Goal: Task Accomplishment & Management: Manage account settings

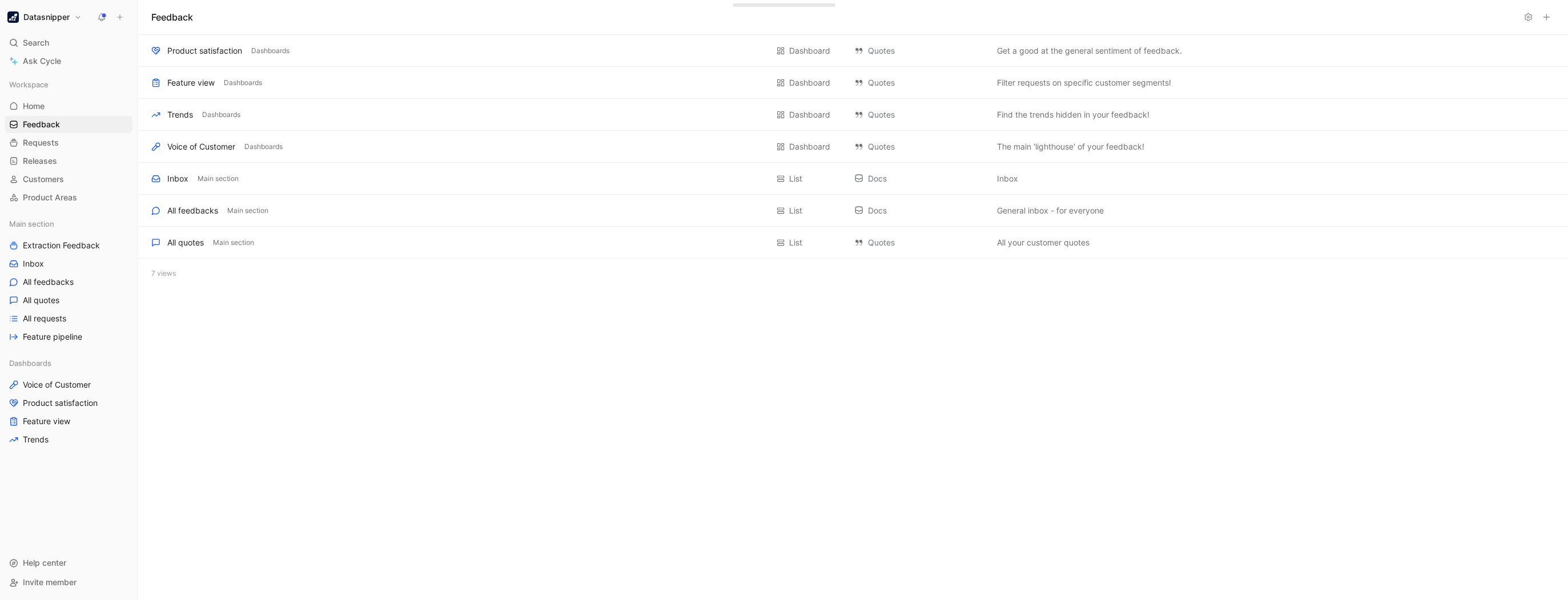
click at [66, 20] on h1 "Datasnipper" at bounding box center [46, 16] width 46 height 10
click at [104, 16] on div at bounding box center [784, 300] width 1568 height 600
click at [100, 16] on icon at bounding box center [102, 17] width 9 height 9
click at [48, 18] on h1 "Datasnipper" at bounding box center [46, 16] width 46 height 10
click at [56, 111] on div "Workspace settings G then S" at bounding box center [77, 117] width 141 height 18
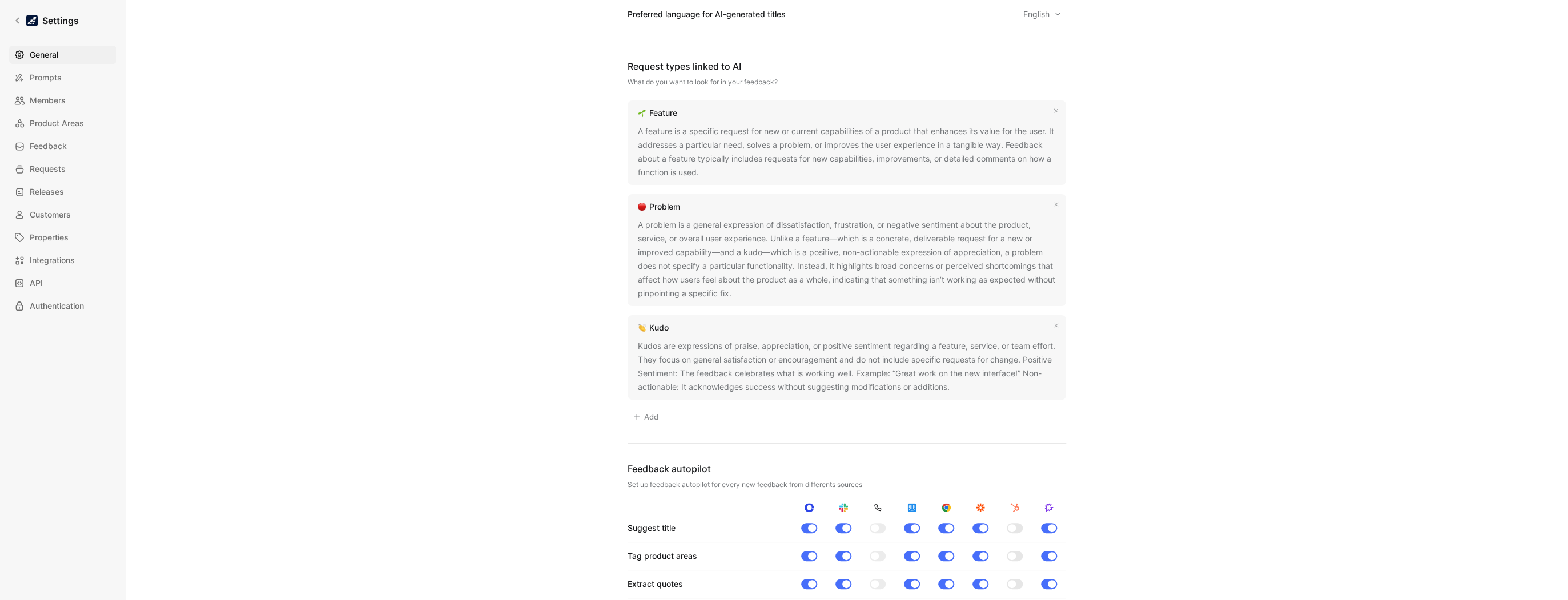
scroll to position [697, 0]
click at [41, 73] on span "Prompts" at bounding box center [46, 77] width 32 height 13
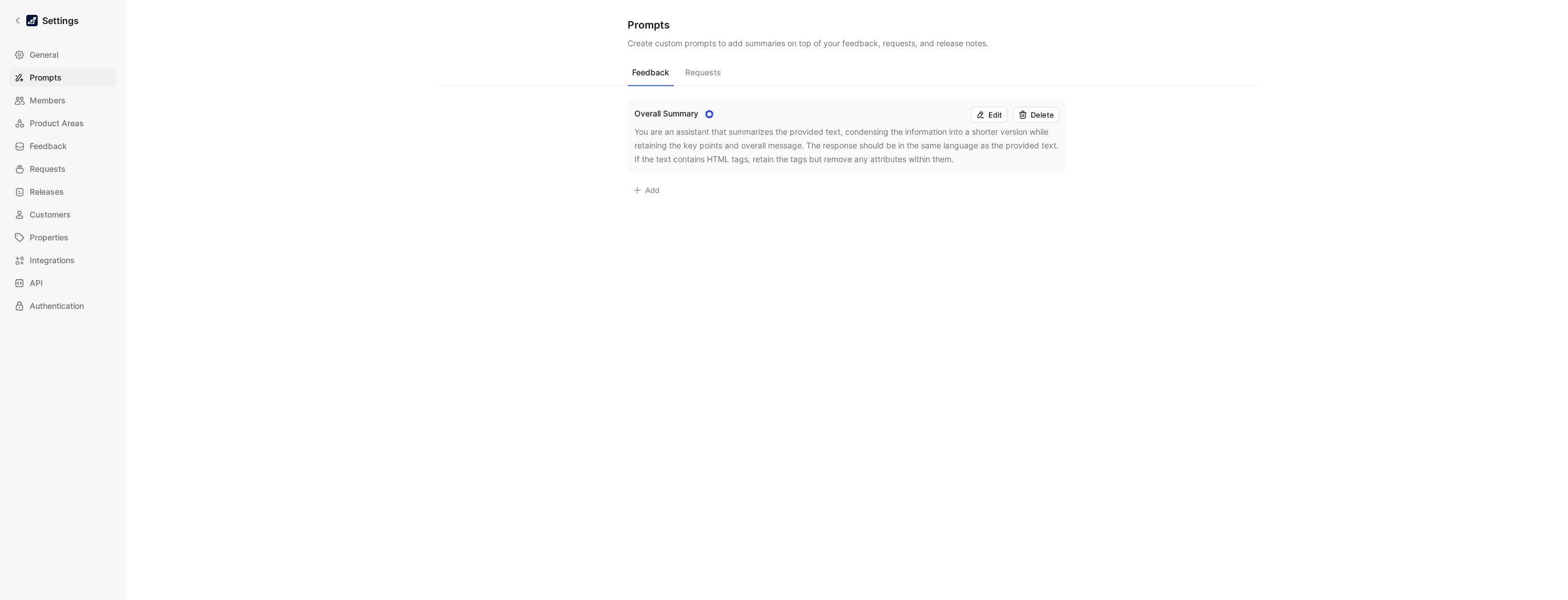
click at [707, 70] on button "Requests" at bounding box center [703, 75] width 45 height 22
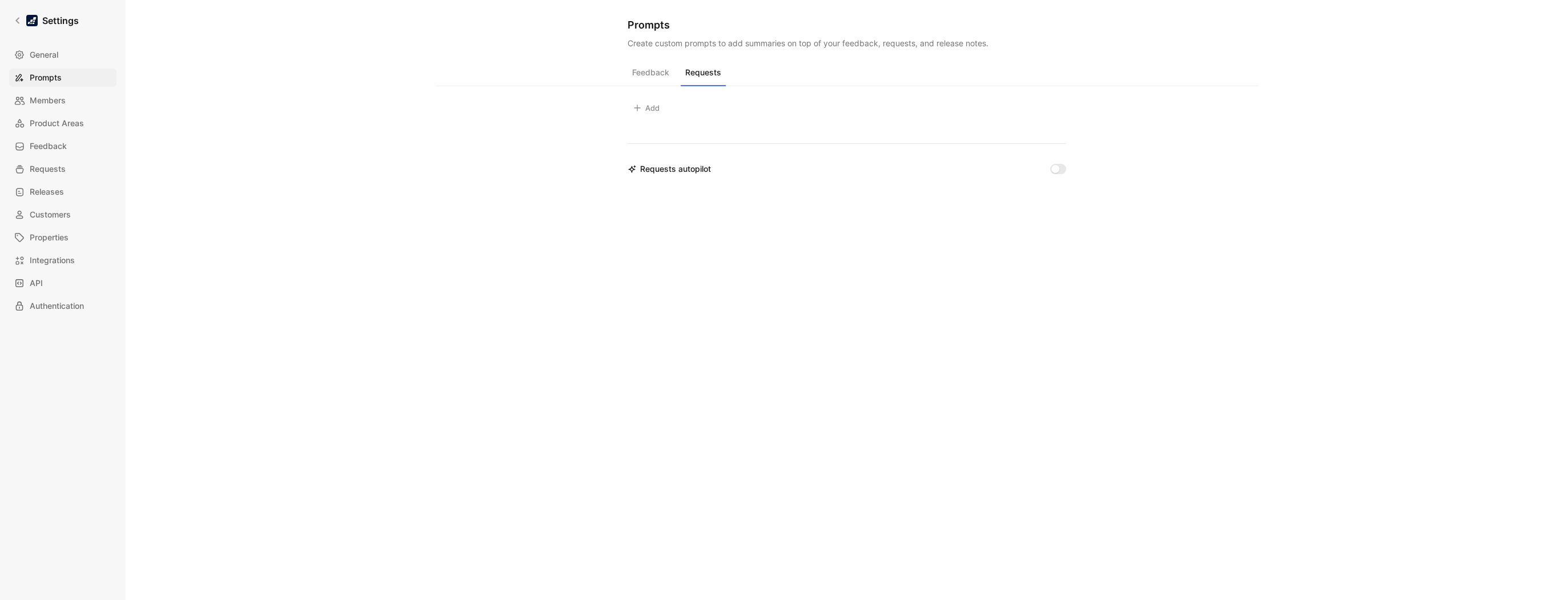
click at [664, 65] on button "Feedback" at bounding box center [650, 75] width 46 height 22
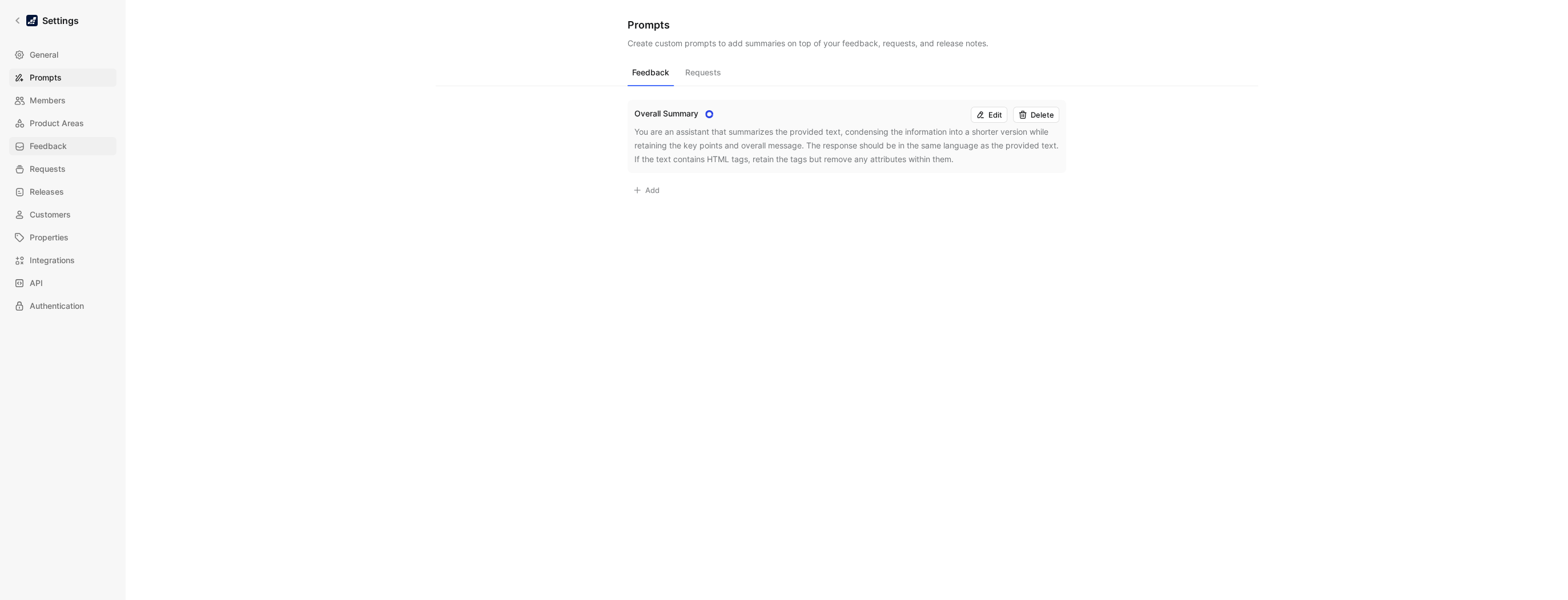
click at [50, 152] on span "Feedback" at bounding box center [48, 145] width 37 height 13
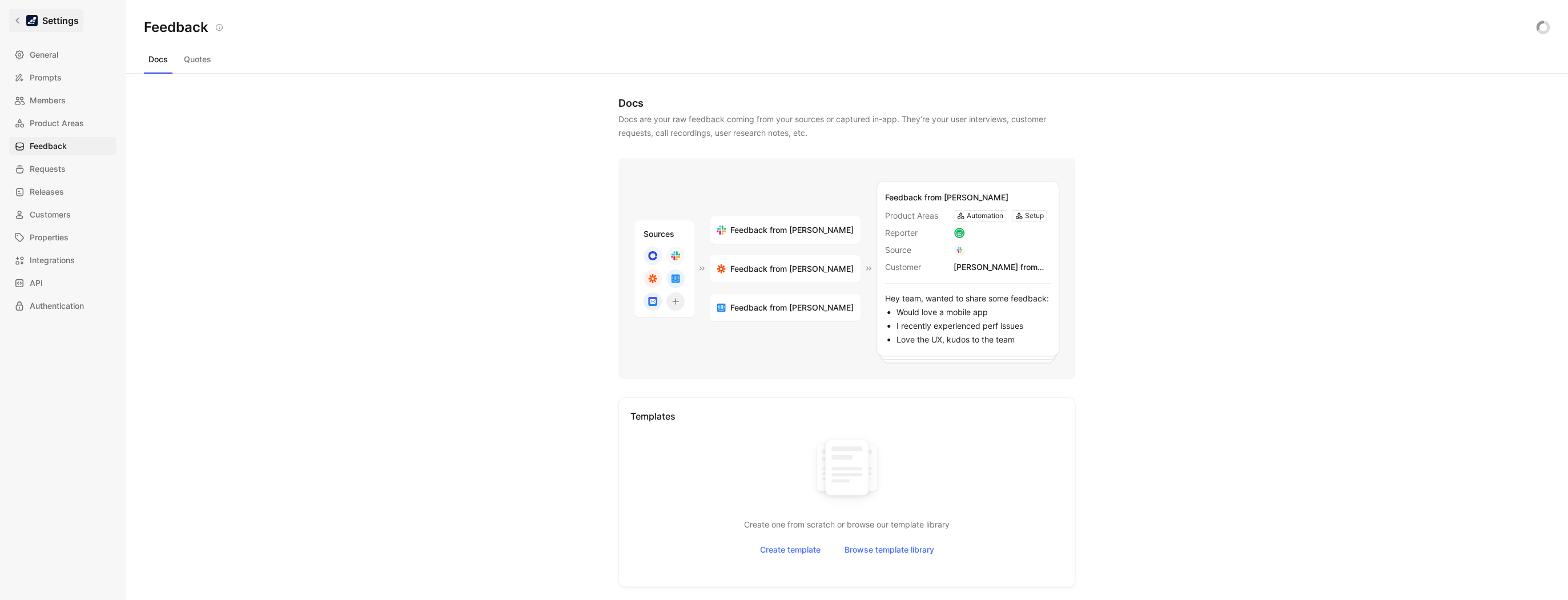
click at [15, 23] on icon at bounding box center [17, 20] width 8 height 8
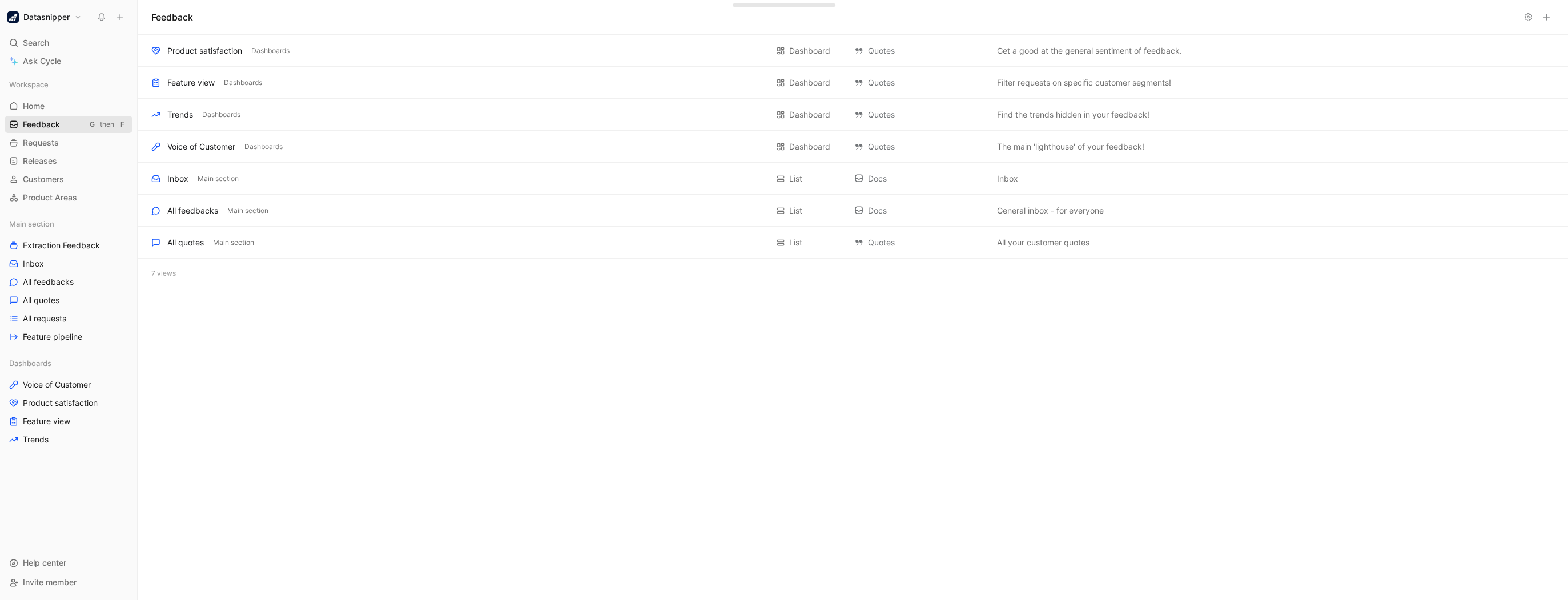
click at [49, 128] on span "Feedback" at bounding box center [41, 124] width 37 height 12
click at [166, 274] on div "7 views" at bounding box center [853, 274] width 1431 height 30
click at [56, 140] on span "Requests" at bounding box center [41, 143] width 36 height 12
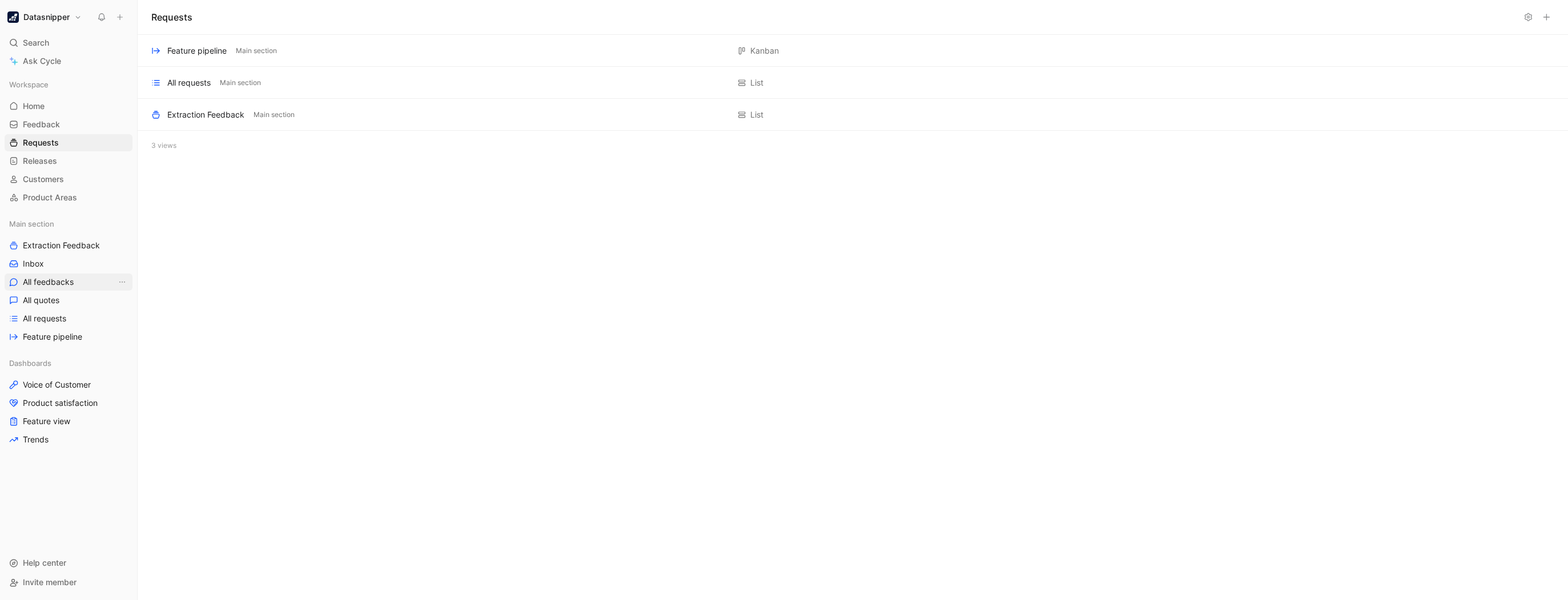
click at [64, 274] on link "All feedbacks" at bounding box center [68, 282] width 128 height 17
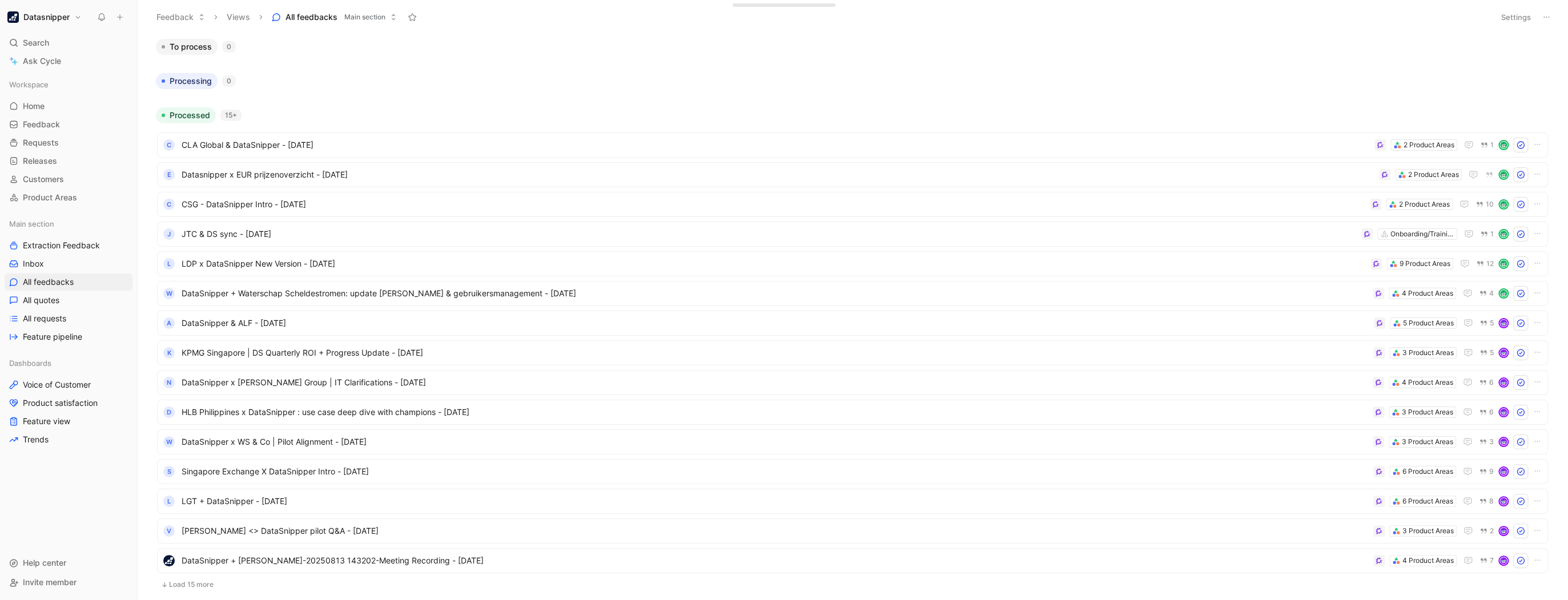
click at [378, 13] on span "Main section" at bounding box center [365, 17] width 41 height 12
click at [53, 418] on span "Feature view" at bounding box center [46, 422] width 47 height 12
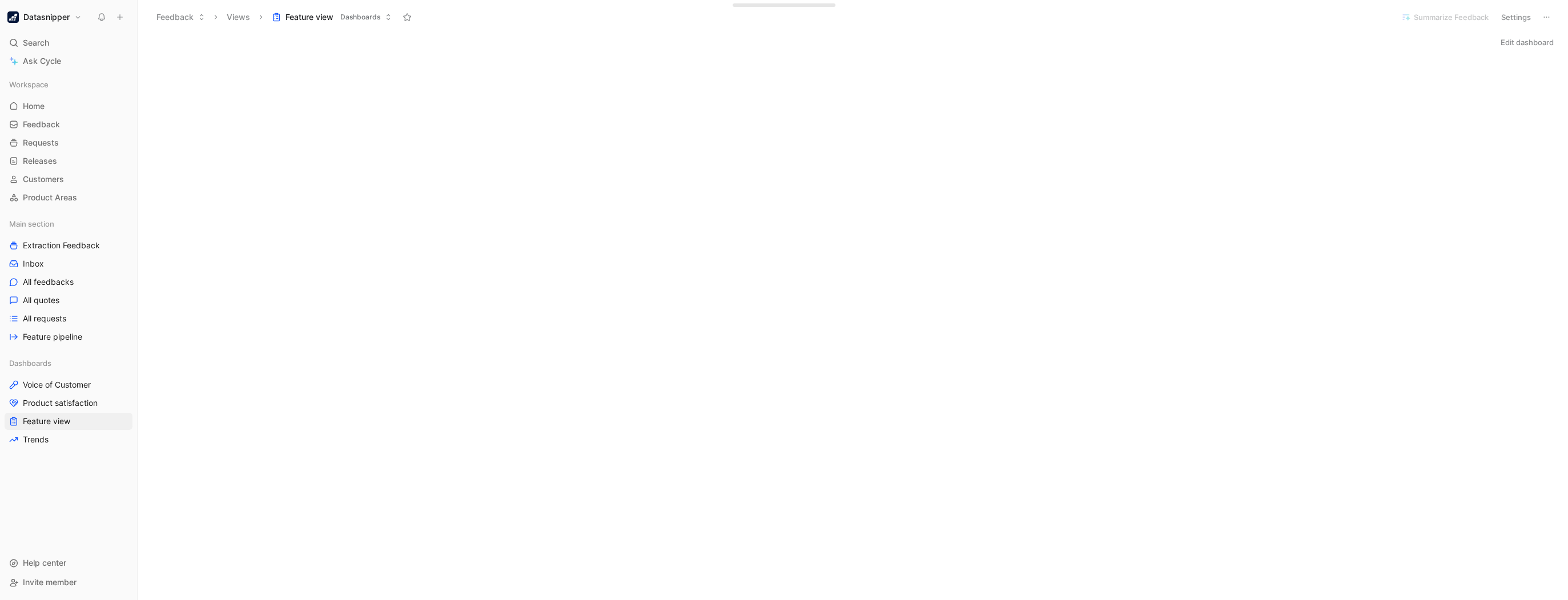
click at [60, 23] on button "Datasnipper" at bounding box center [45, 17] width 80 height 16
click at [49, 112] on div "Workspace settings G then S" at bounding box center [77, 117] width 141 height 18
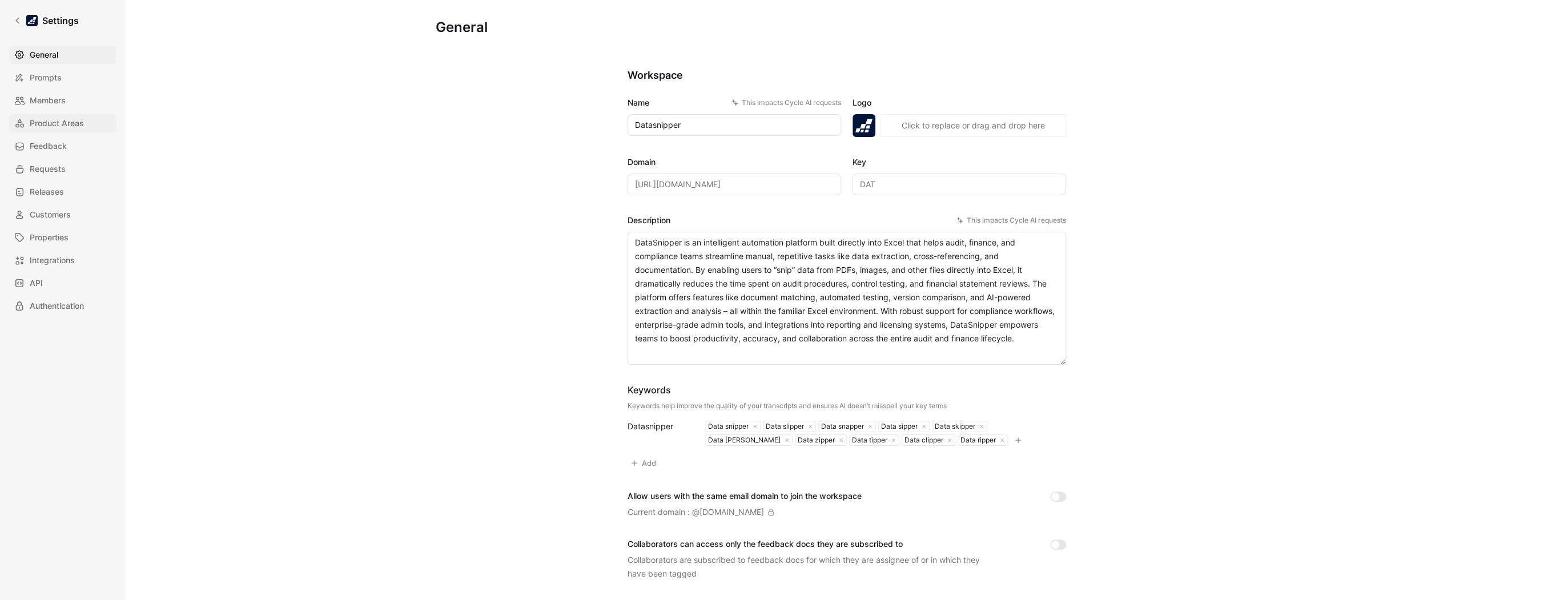
click at [64, 123] on span "Product Areas" at bounding box center [57, 123] width 54 height 13
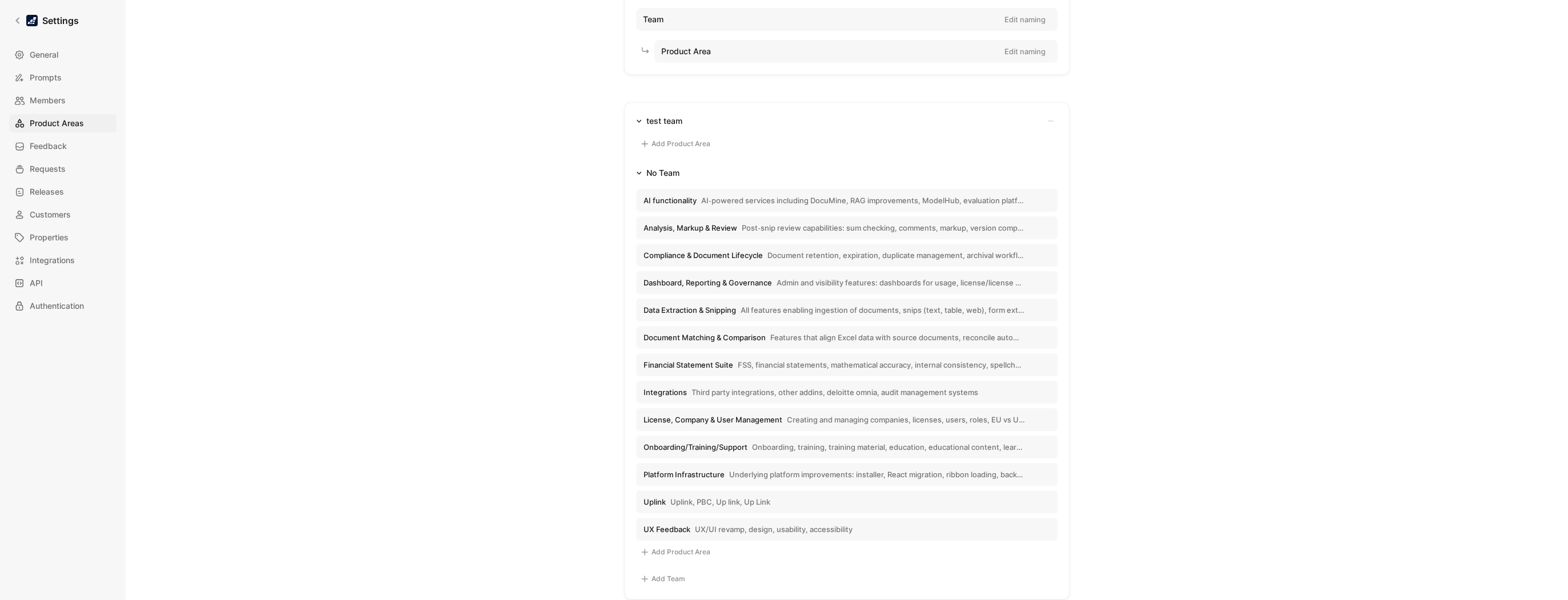
scroll to position [96, 0]
click at [841, 135] on div "Add Product Area" at bounding box center [846, 142] width 422 height 29
click at [1048, 120] on icon "button" at bounding box center [1051, 121] width 7 height 7
click at [1026, 164] on span "Delete Team" at bounding box center [1019, 159] width 47 height 11
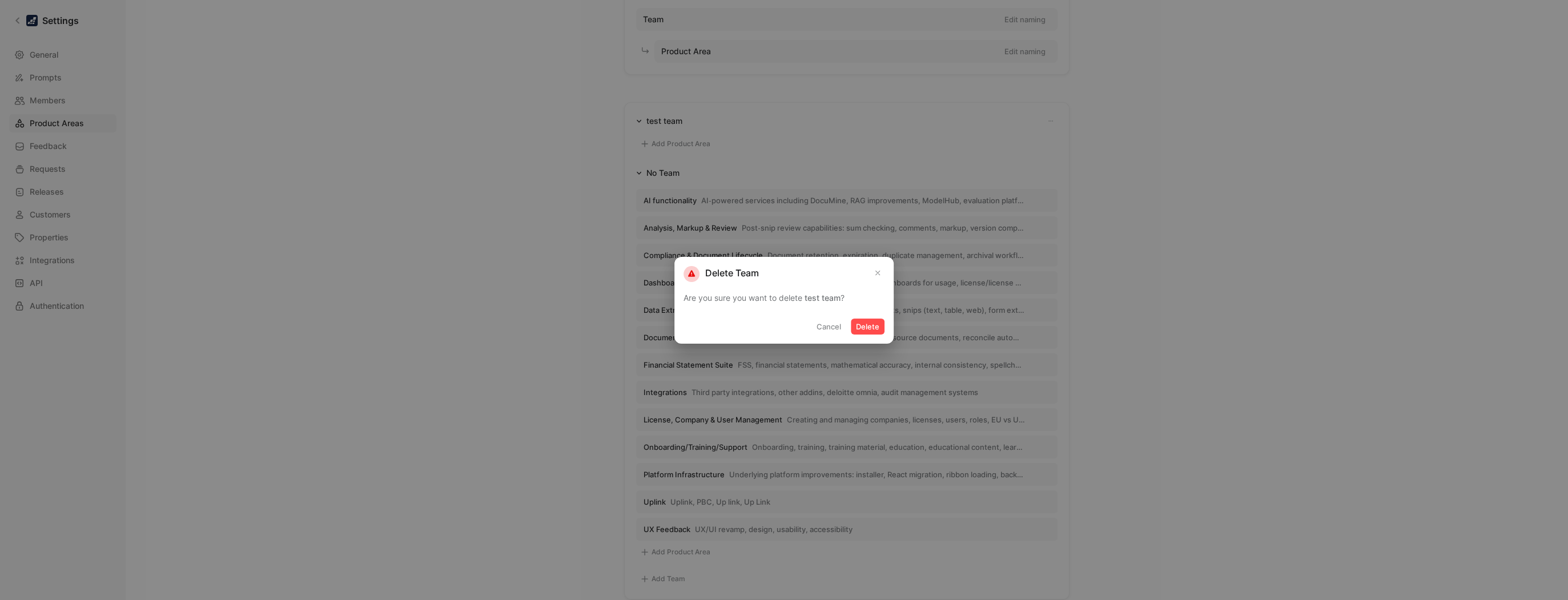
click at [871, 322] on button "Delete" at bounding box center [868, 327] width 34 height 16
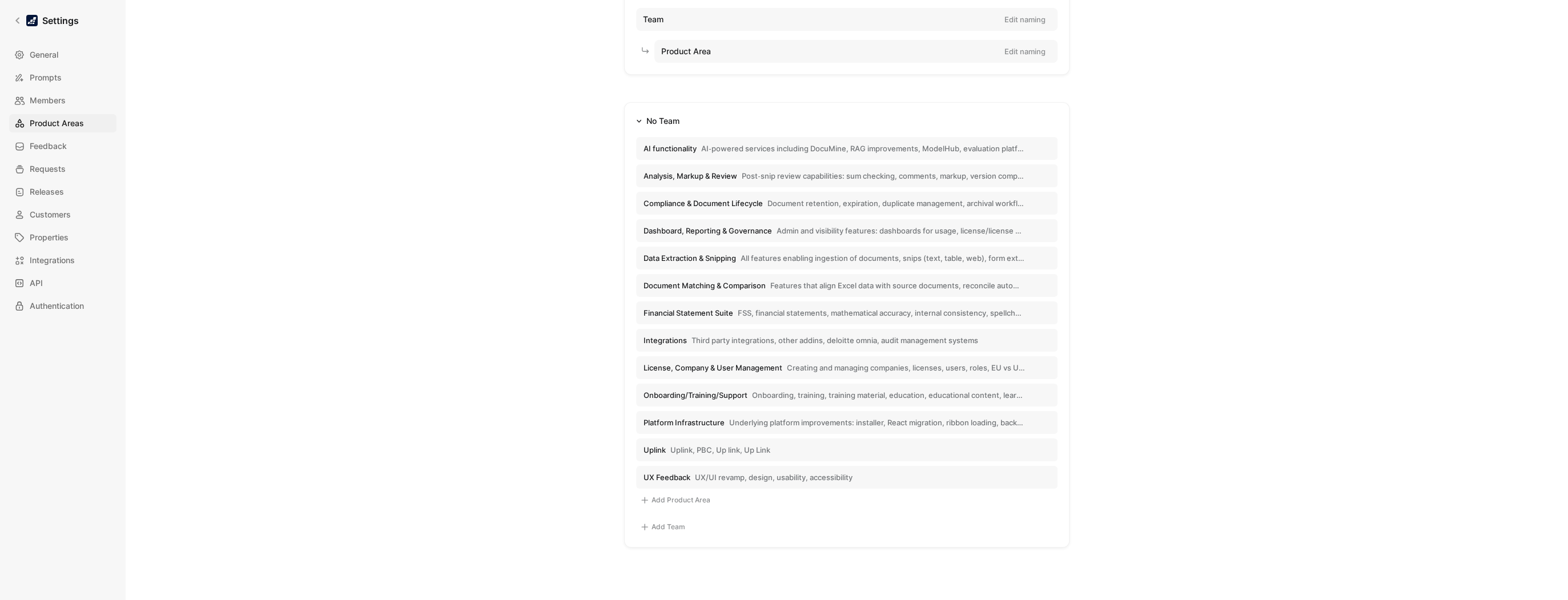
click at [251, 266] on div "Product Areas Linked to Feedback Quotes Kudo Problem Feature Product hierarchy …" at bounding box center [846, 300] width 1442 height 600
